Goal: Task Accomplishment & Management: Manage account settings

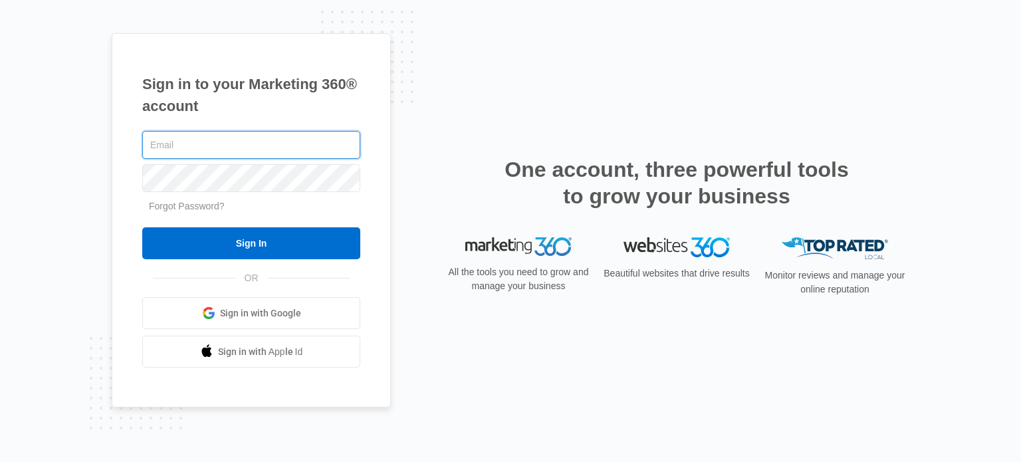
paste input "[PERSON_NAME][EMAIL_ADDRESS][DOMAIN_NAME]"
type input "[PERSON_NAME][EMAIL_ADDRESS][DOMAIN_NAME]"
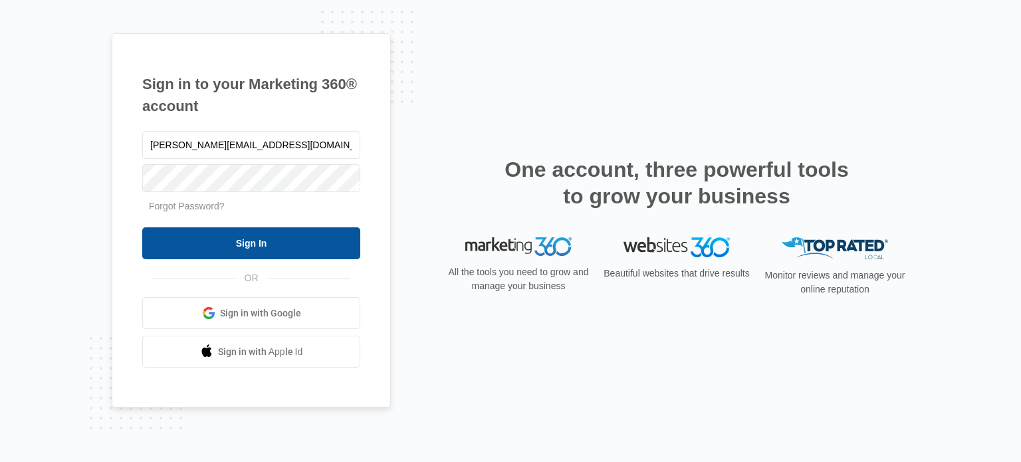
click at [233, 243] on input "Sign In" at bounding box center [251, 243] width 218 height 32
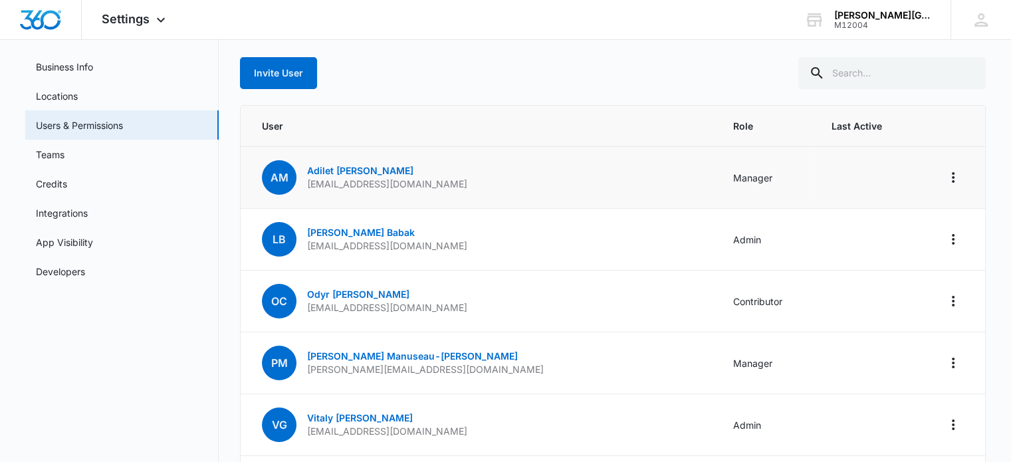
scroll to position [66, 0]
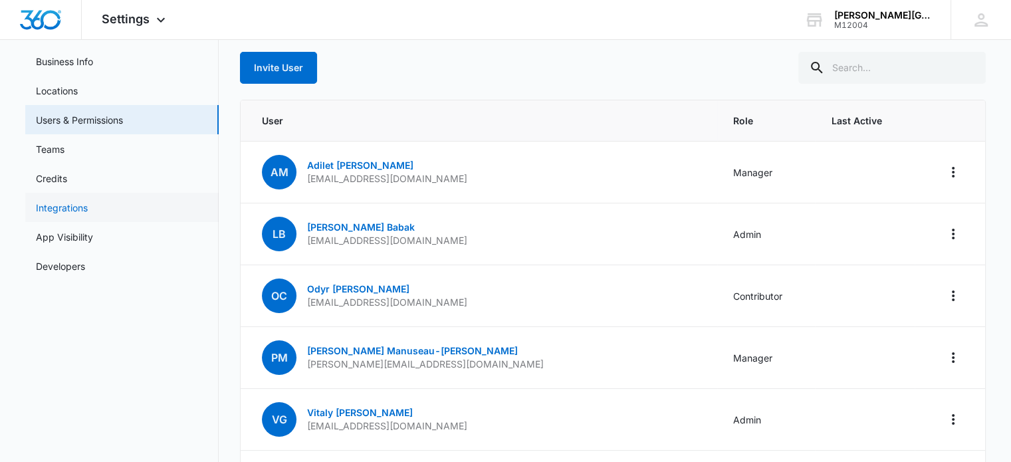
click at [77, 211] on link "Integrations" at bounding box center [62, 208] width 52 height 14
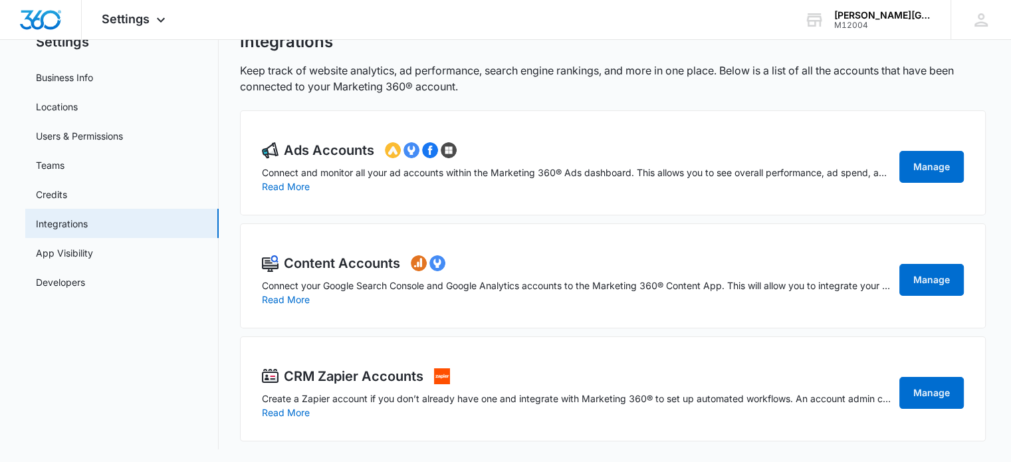
scroll to position [53, 0]
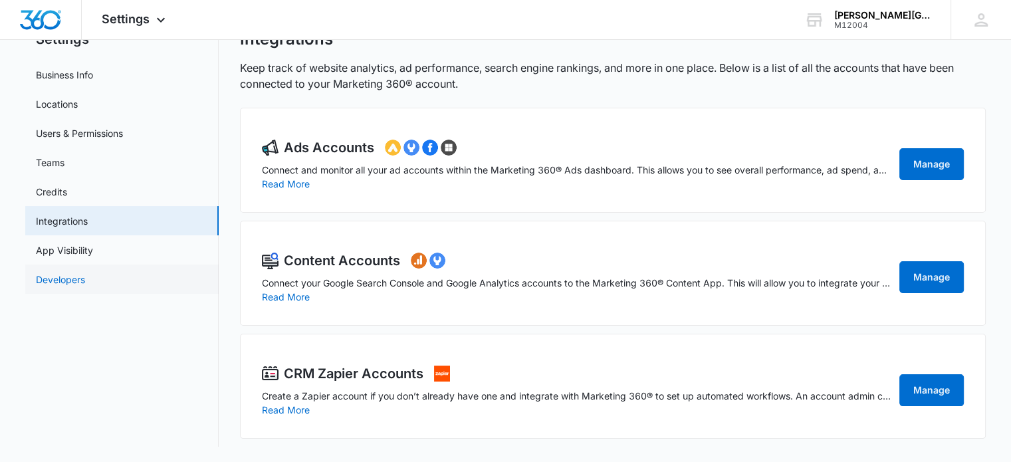
click at [85, 284] on link "Developers" at bounding box center [60, 280] width 49 height 14
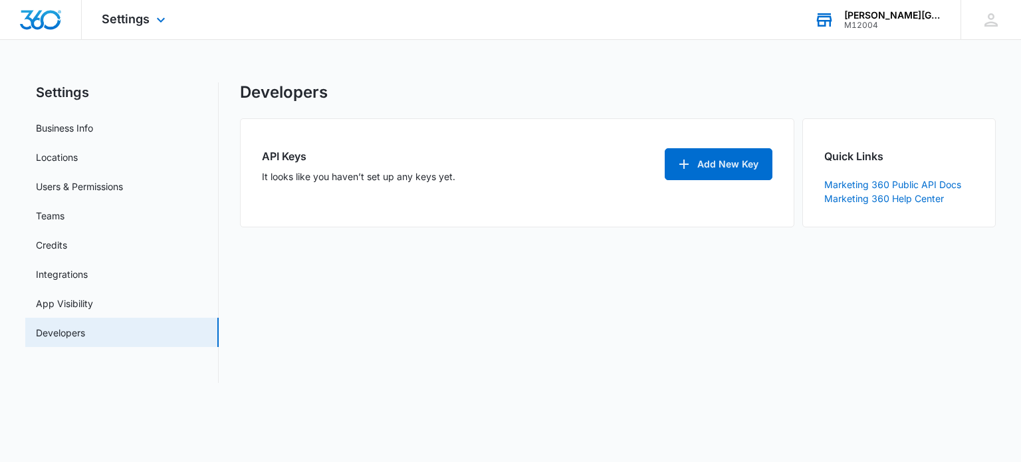
click at [872, 16] on div "[PERSON_NAME][GEOGRAPHIC_DATA]" at bounding box center [892, 15] width 97 height 11
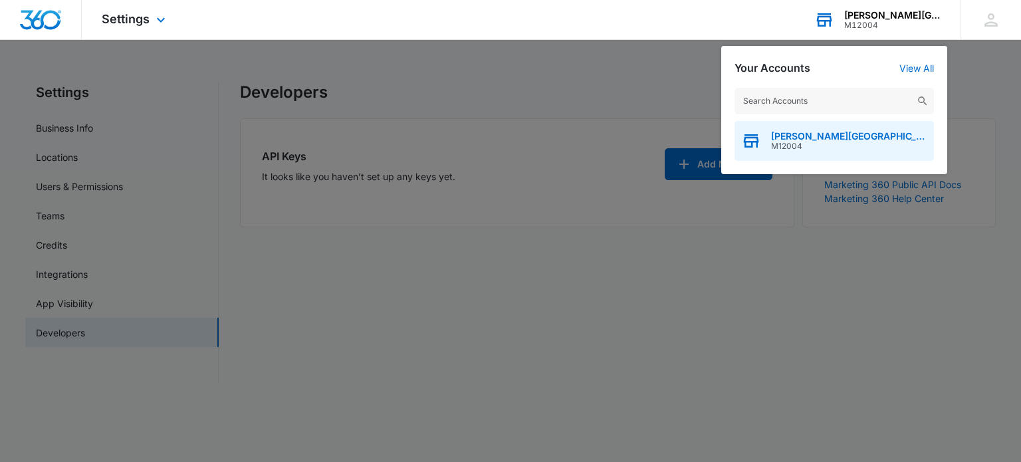
click at [800, 139] on span "[PERSON_NAME][GEOGRAPHIC_DATA]" at bounding box center [849, 136] width 156 height 11
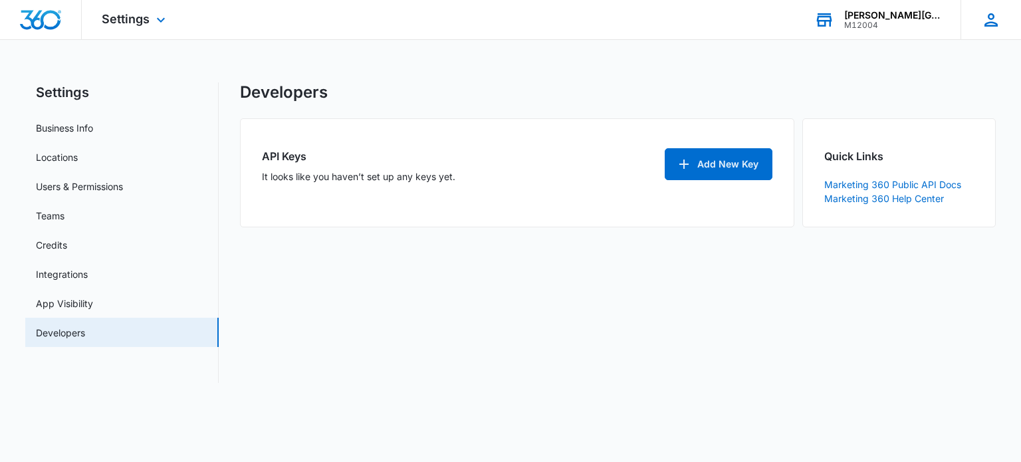
click at [990, 21] on icon at bounding box center [991, 20] width 20 height 20
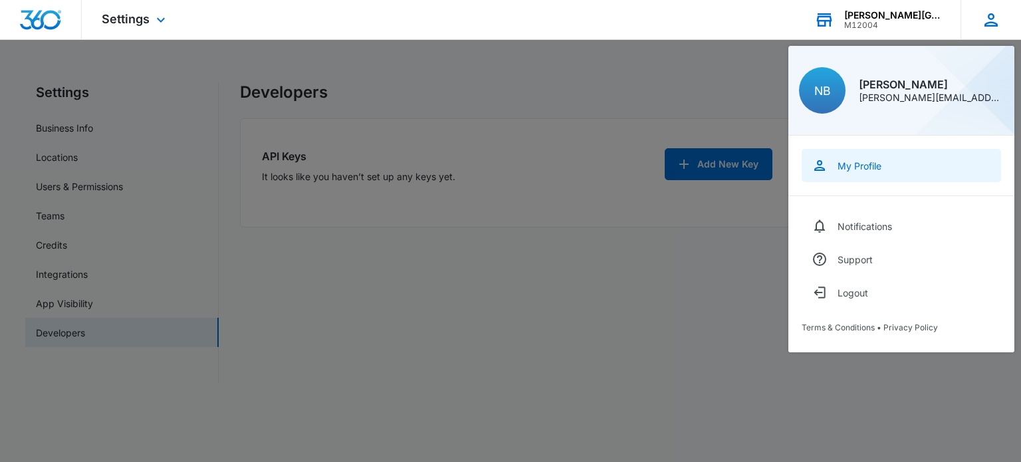
click at [888, 158] on link "My Profile" at bounding box center [901, 165] width 199 height 33
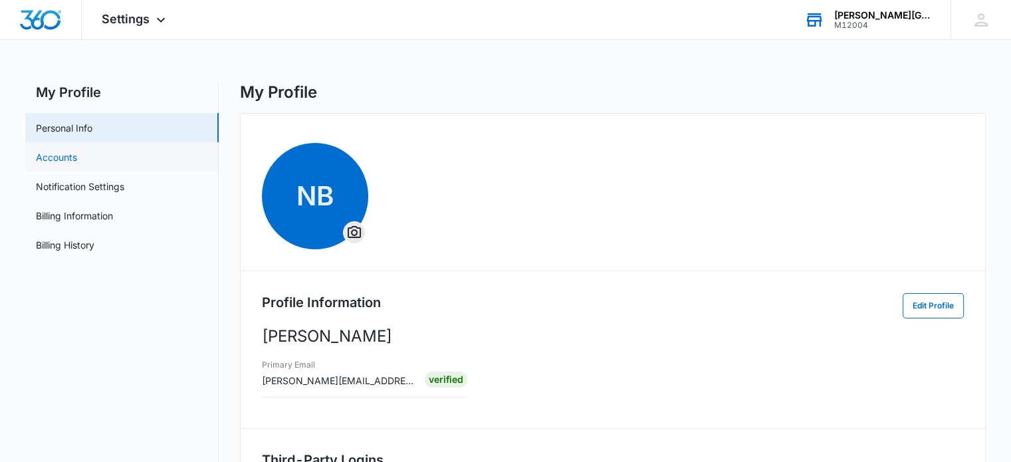
click at [55, 162] on link "Accounts" at bounding box center [56, 157] width 41 height 14
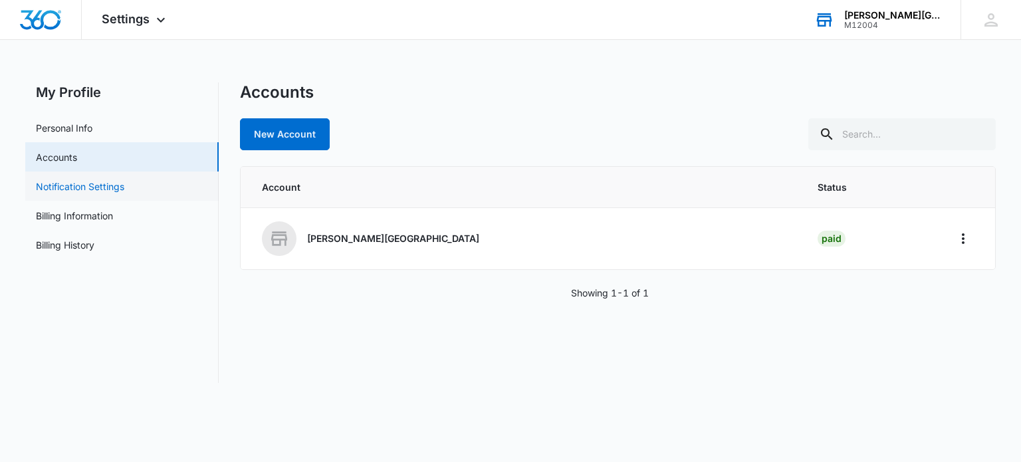
click at [66, 185] on link "Notification Settings" at bounding box center [80, 186] width 88 height 14
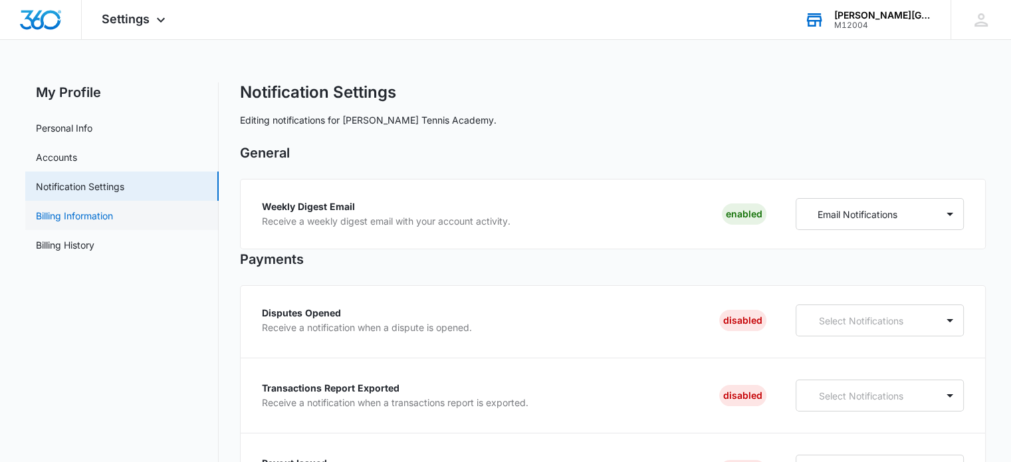
click at [72, 217] on link "Billing Information" at bounding box center [74, 216] width 77 height 14
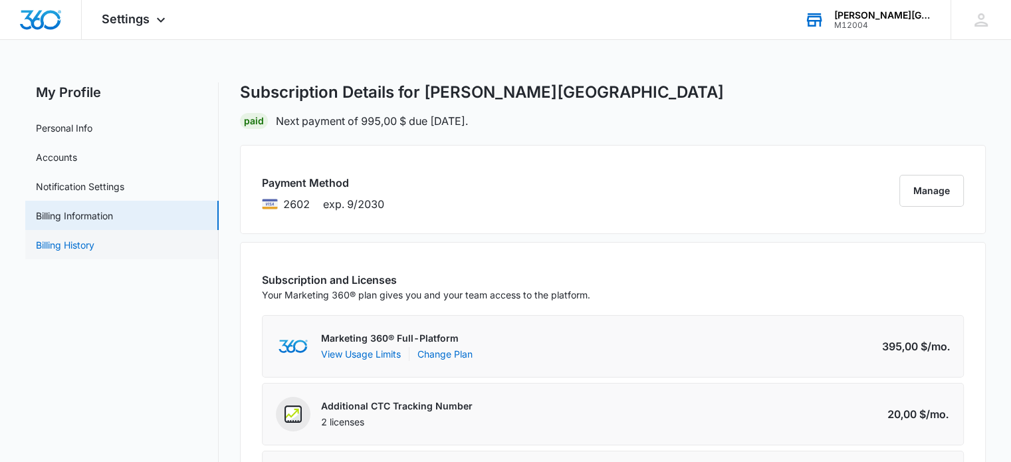
click at [94, 243] on link "Billing History" at bounding box center [65, 245] width 59 height 14
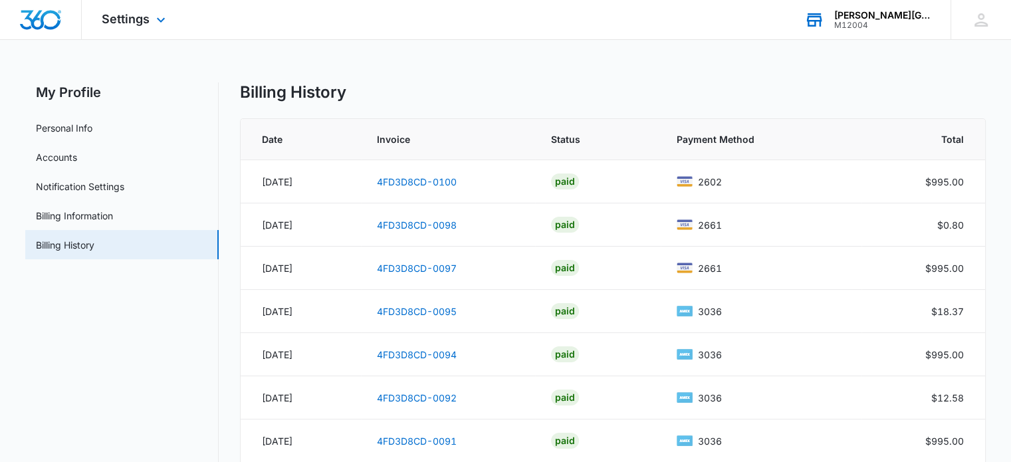
click at [21, 21] on img "Dashboard" at bounding box center [40, 20] width 43 height 20
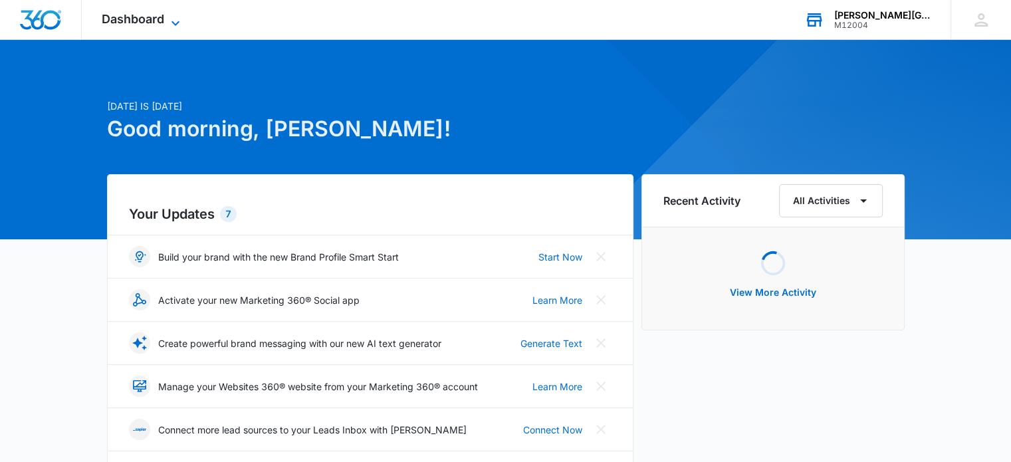
click at [125, 22] on span "Dashboard" at bounding box center [133, 19] width 62 height 14
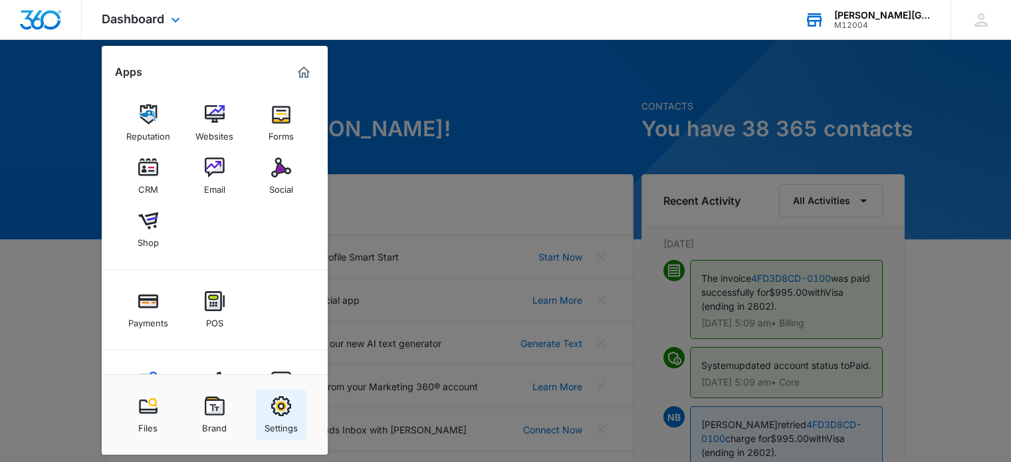
click at [278, 412] on img at bounding box center [281, 406] width 20 height 20
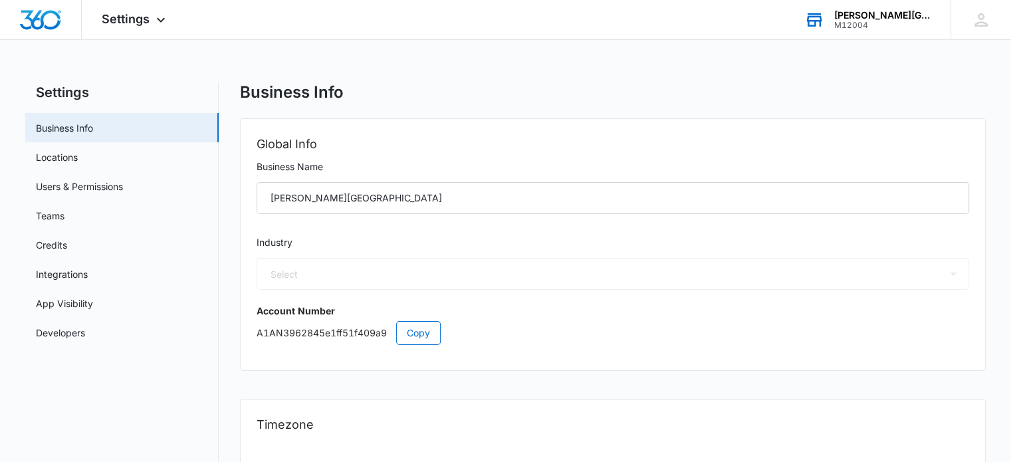
select select "36"
select select "US"
select select "America/Los_Angeles"
click at [77, 193] on link "Users & Permissions" at bounding box center [79, 186] width 87 height 14
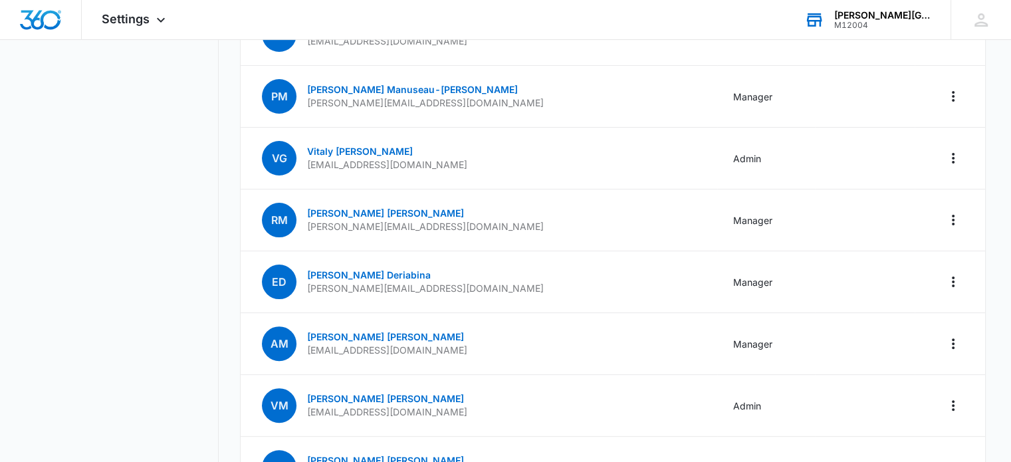
scroll to position [332, 0]
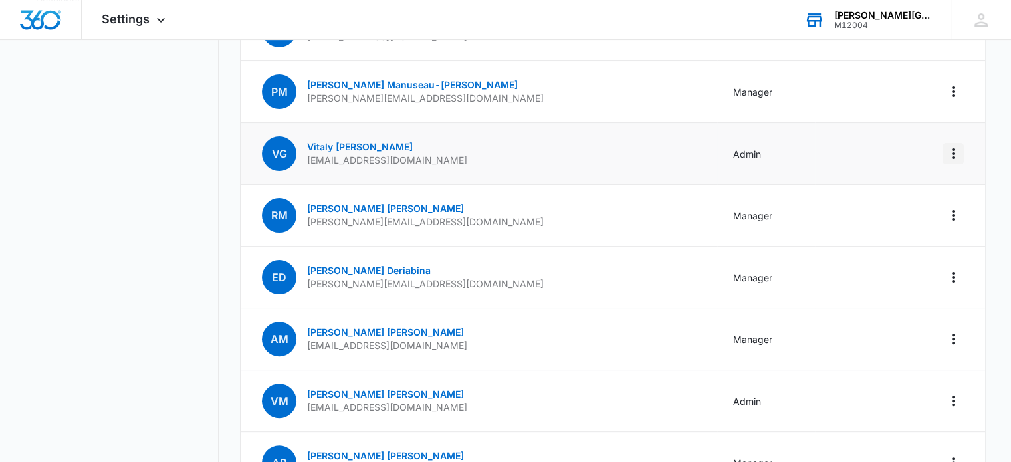
click at [947, 153] on icon "Actions" at bounding box center [953, 154] width 16 height 16
click at [511, 142] on td "VG Vitaly Gorin vitalygorin@gmail.com" at bounding box center [479, 154] width 477 height 62
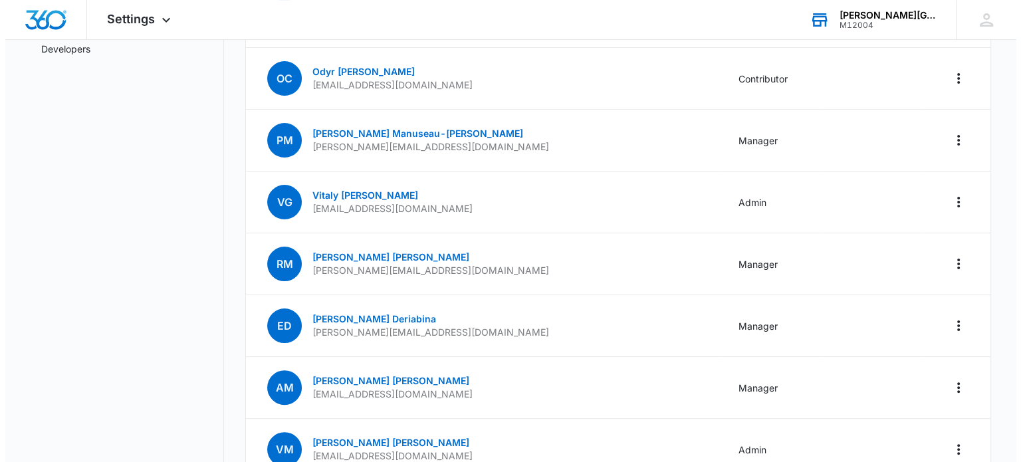
scroll to position [0, 0]
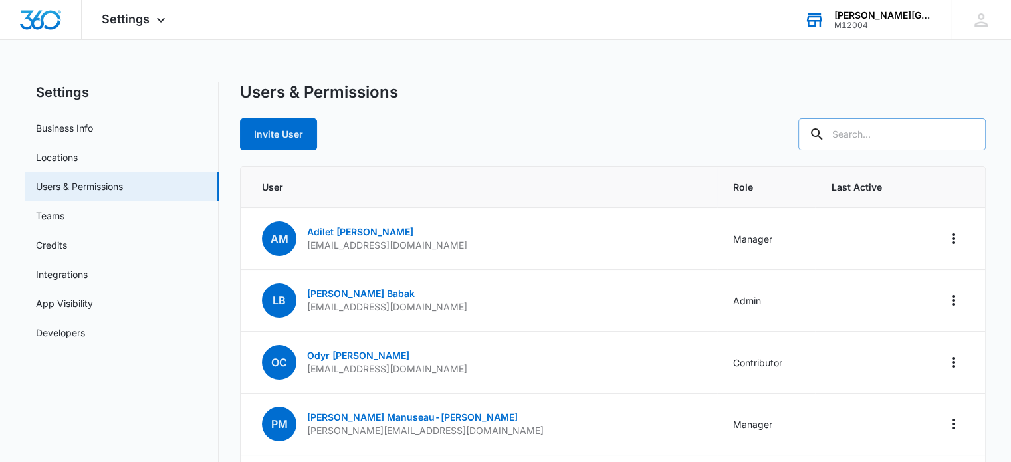
click at [855, 143] on input "text" at bounding box center [891, 134] width 187 height 32
type input "т"
type input "nata"
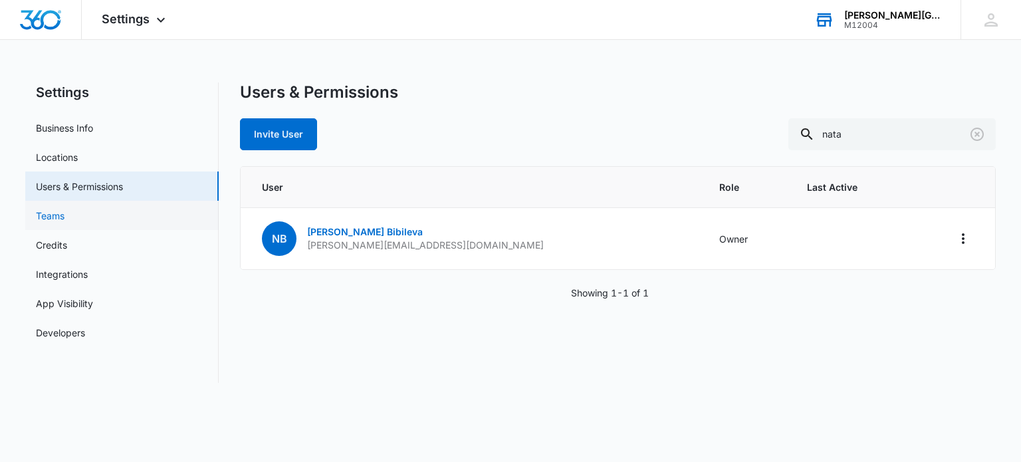
click at [64, 217] on link "Teams" at bounding box center [50, 216] width 29 height 14
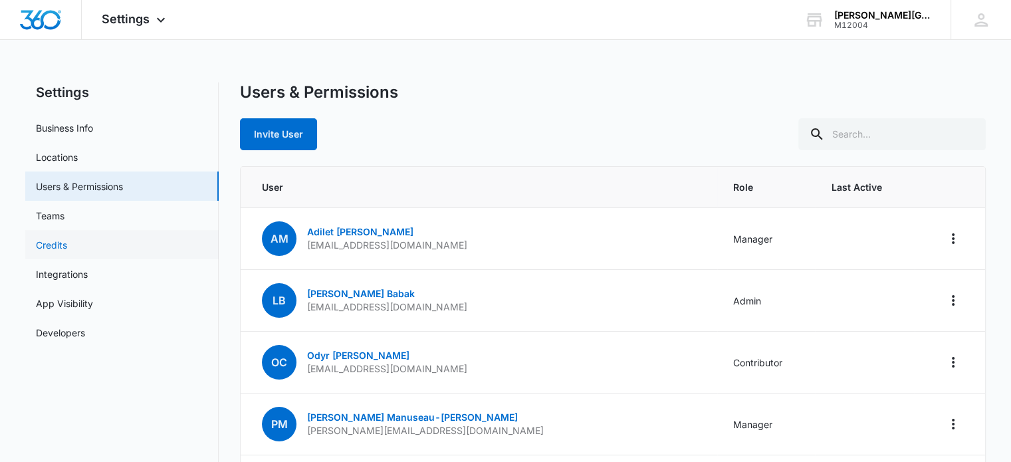
click at [67, 243] on link "Credits" at bounding box center [51, 245] width 31 height 14
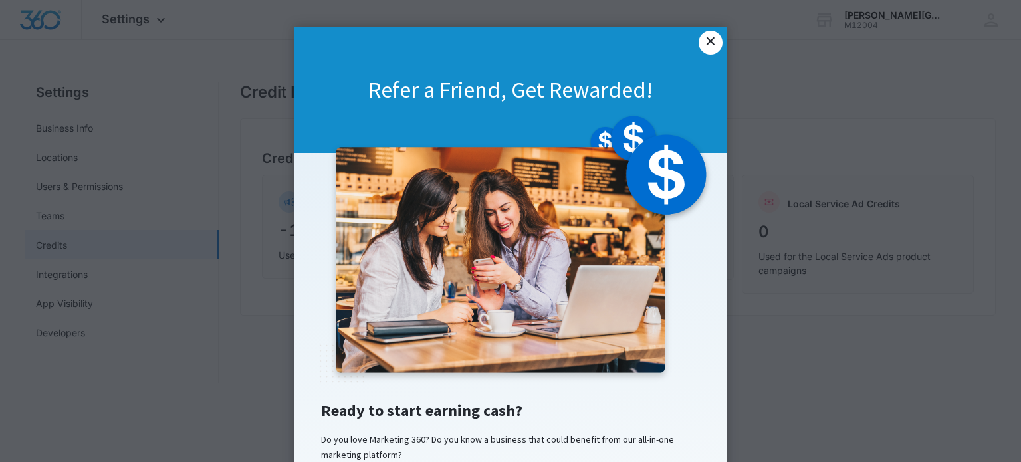
click at [705, 47] on link "×" at bounding box center [711, 43] width 24 height 24
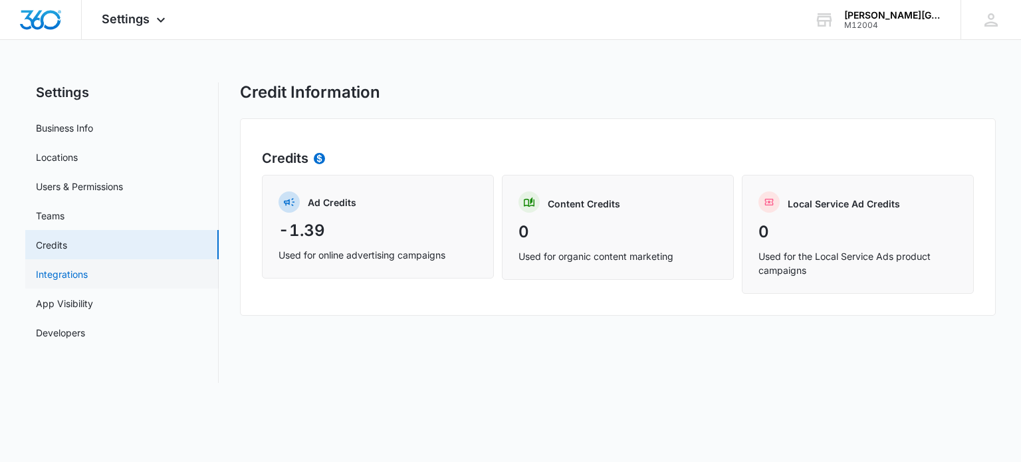
click at [88, 273] on link "Integrations" at bounding box center [62, 274] width 52 height 14
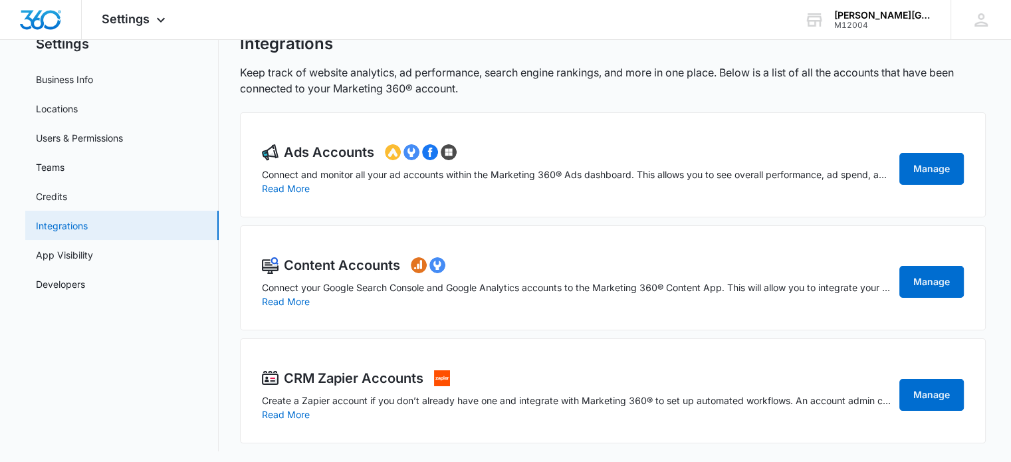
scroll to position [53, 0]
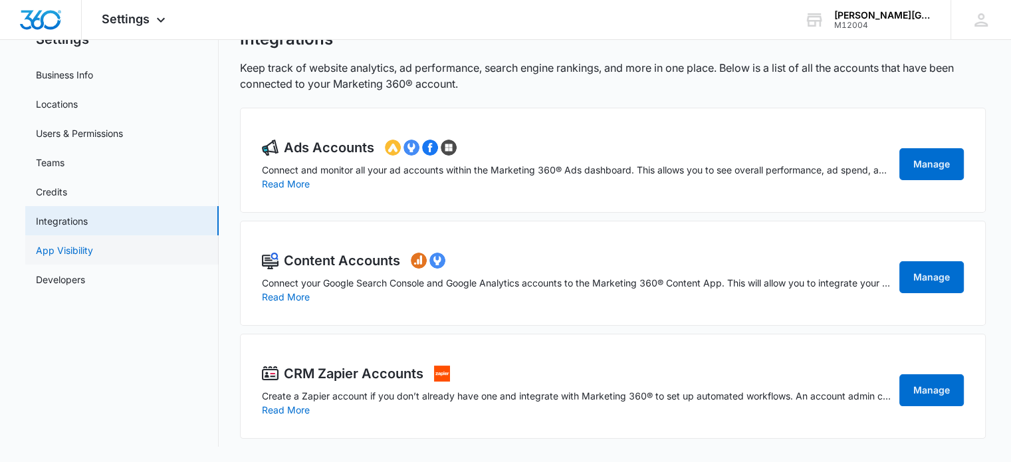
click at [80, 243] on link "App Visibility" at bounding box center [64, 250] width 57 height 14
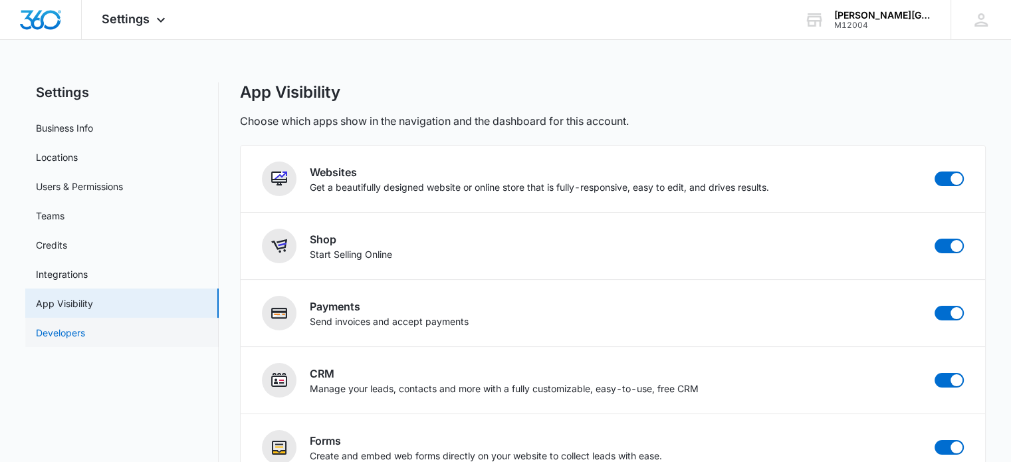
click at [85, 332] on link "Developers" at bounding box center [60, 333] width 49 height 14
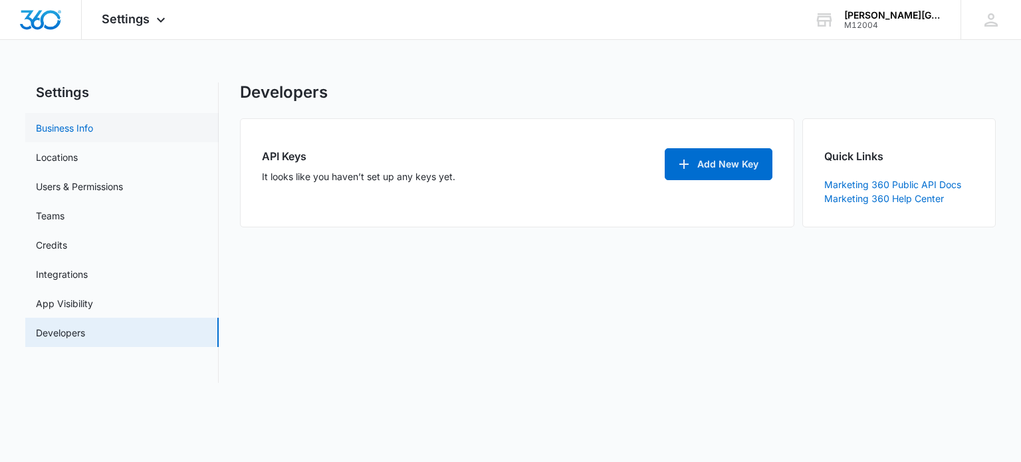
click at [60, 129] on link "Business Info" at bounding box center [64, 128] width 57 height 14
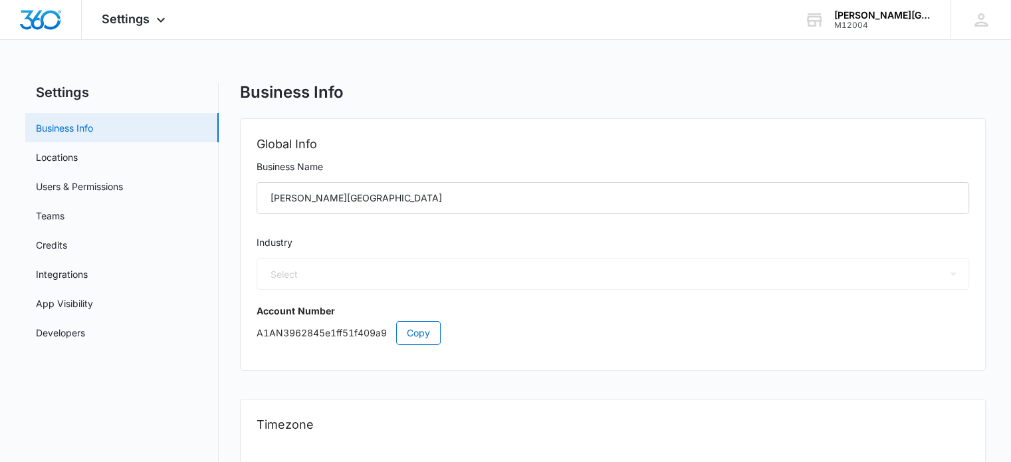
select select "36"
select select "US"
select select "America/Los_Angeles"
click at [65, 164] on link "Locations" at bounding box center [57, 157] width 42 height 14
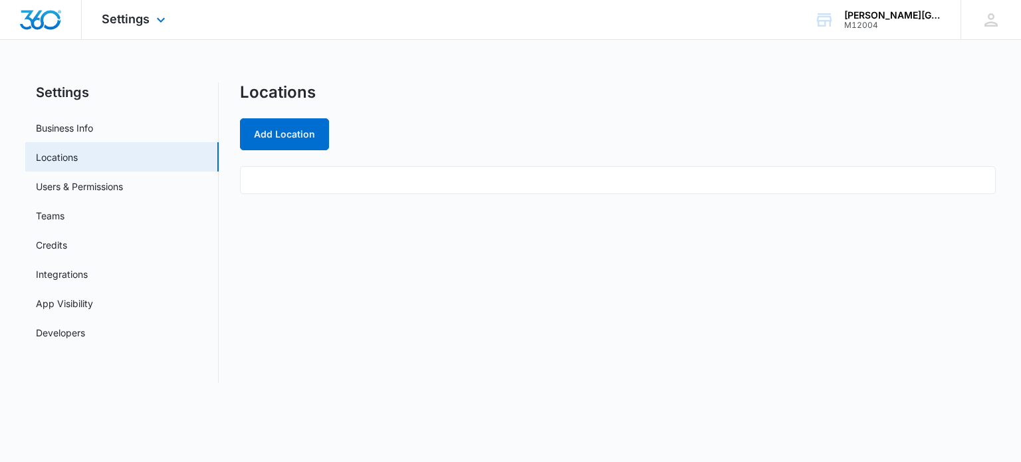
click at [17, 17] on div at bounding box center [41, 19] width 82 height 39
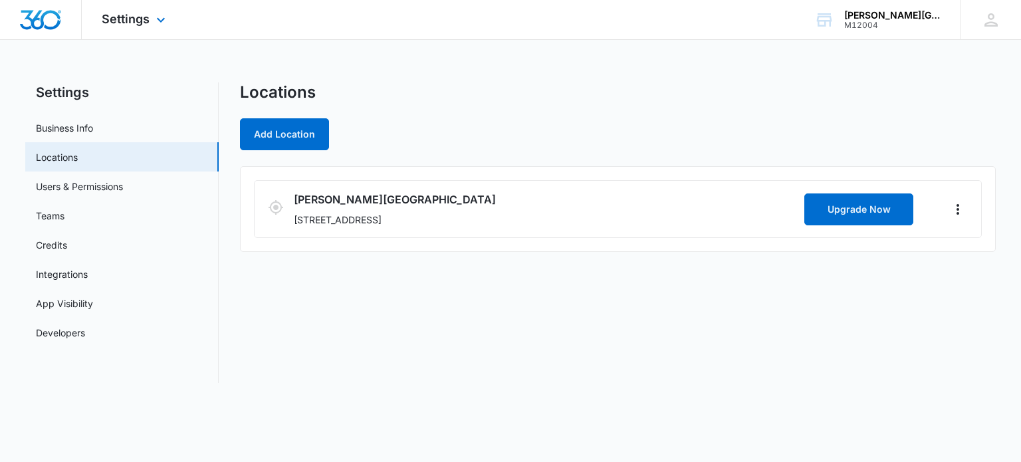
click at [36, 15] on img "Dashboard" at bounding box center [40, 20] width 43 height 20
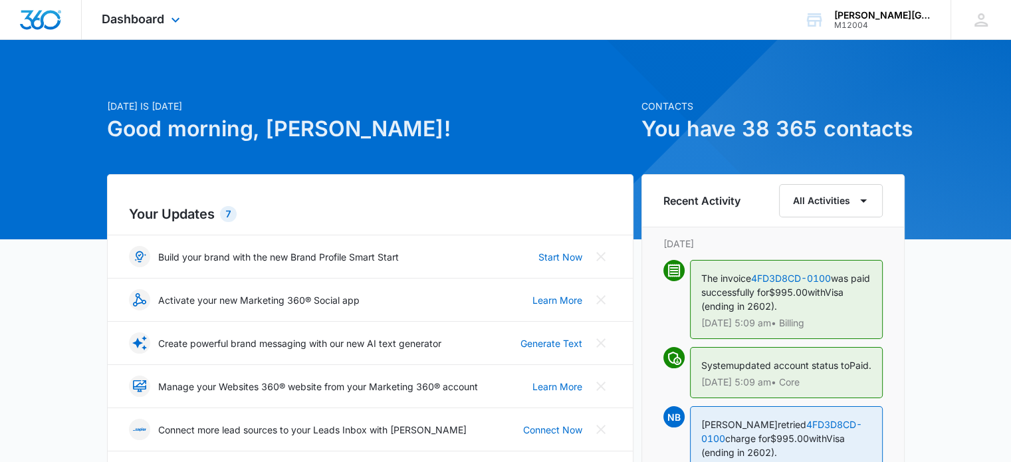
click at [37, 21] on img "Dashboard" at bounding box center [40, 20] width 43 height 20
click at [132, 19] on span "Dashboard" at bounding box center [133, 19] width 62 height 14
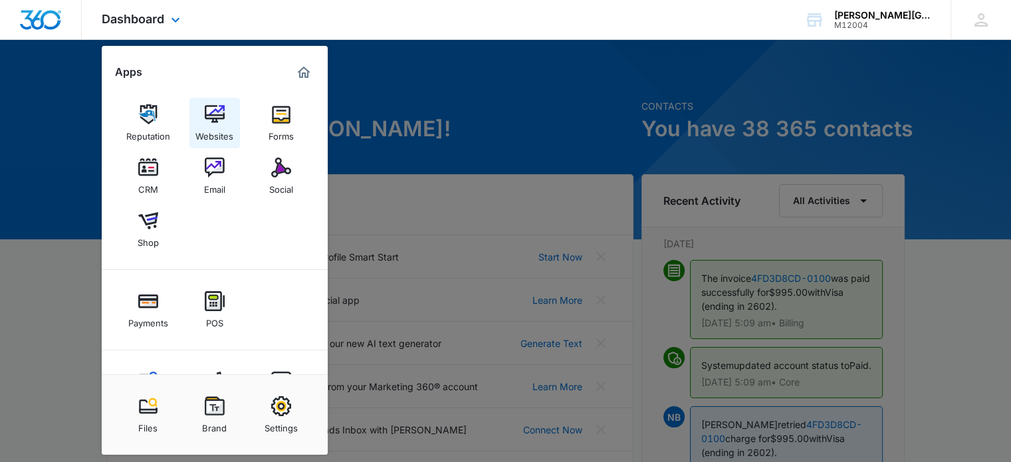
click at [221, 120] on img at bounding box center [215, 114] width 20 height 20
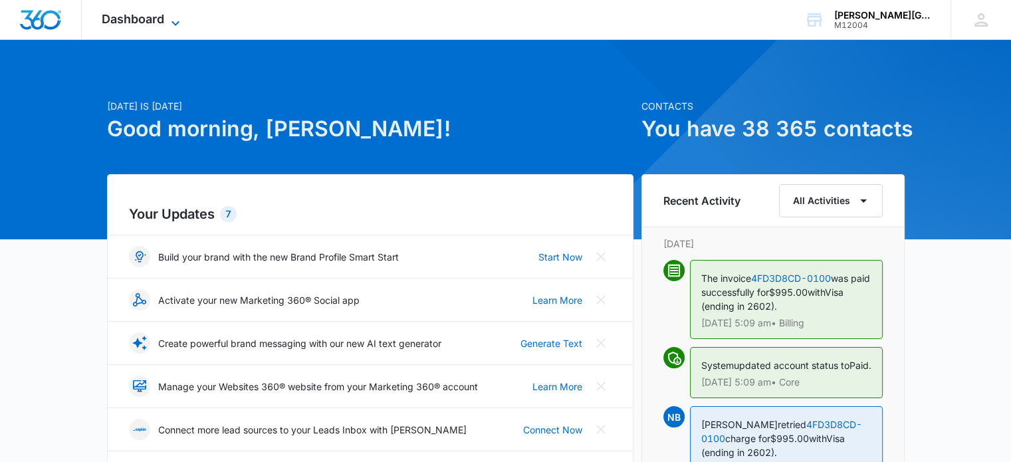
click at [144, 13] on span "Dashboard" at bounding box center [133, 19] width 62 height 14
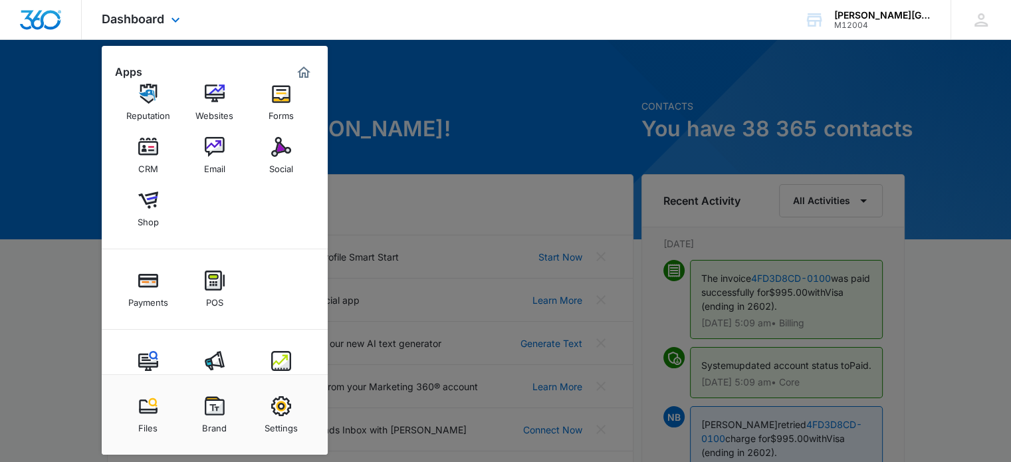
scroll to position [56, 0]
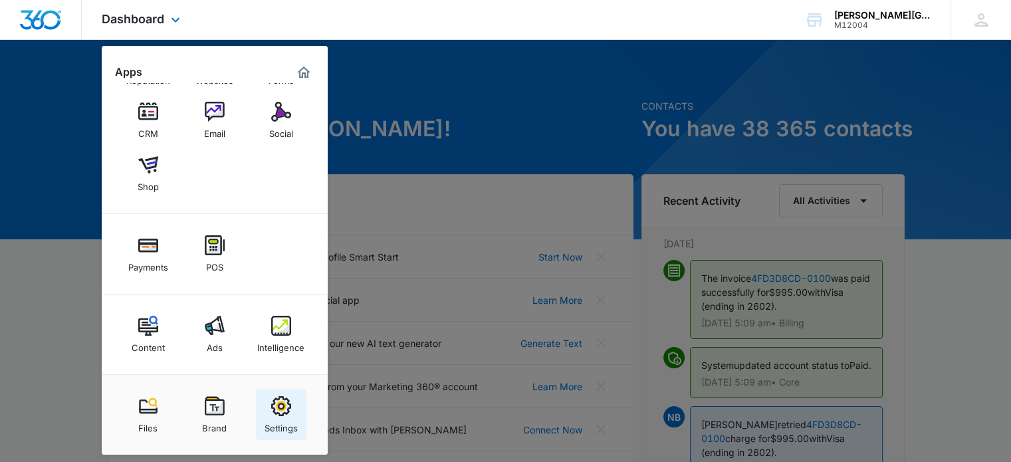
click at [280, 406] on img at bounding box center [281, 406] width 20 height 20
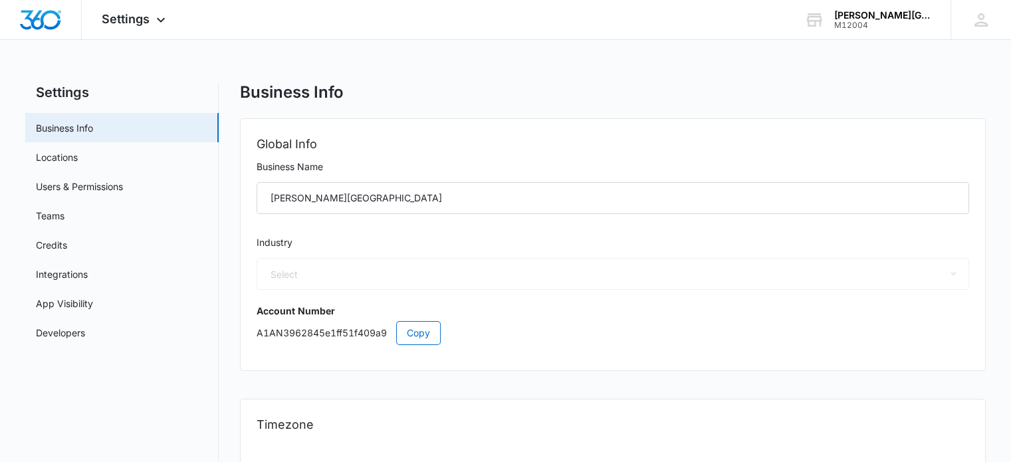
select select "36"
select select "US"
select select "America/Los_Angeles"
click at [83, 186] on link "Users & Permissions" at bounding box center [79, 186] width 87 height 14
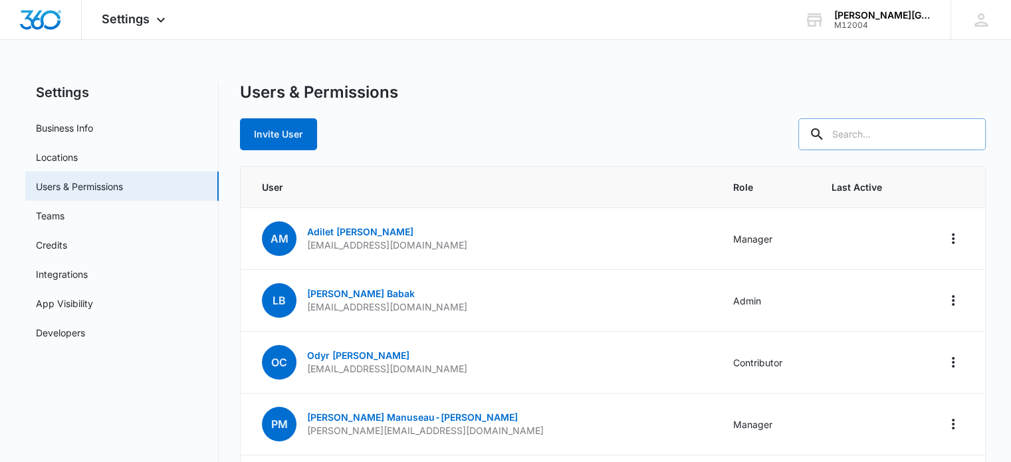
click at [867, 120] on input "text" at bounding box center [891, 134] width 187 height 32
type input "bib"
